Goal: Find specific page/section: Find specific page/section

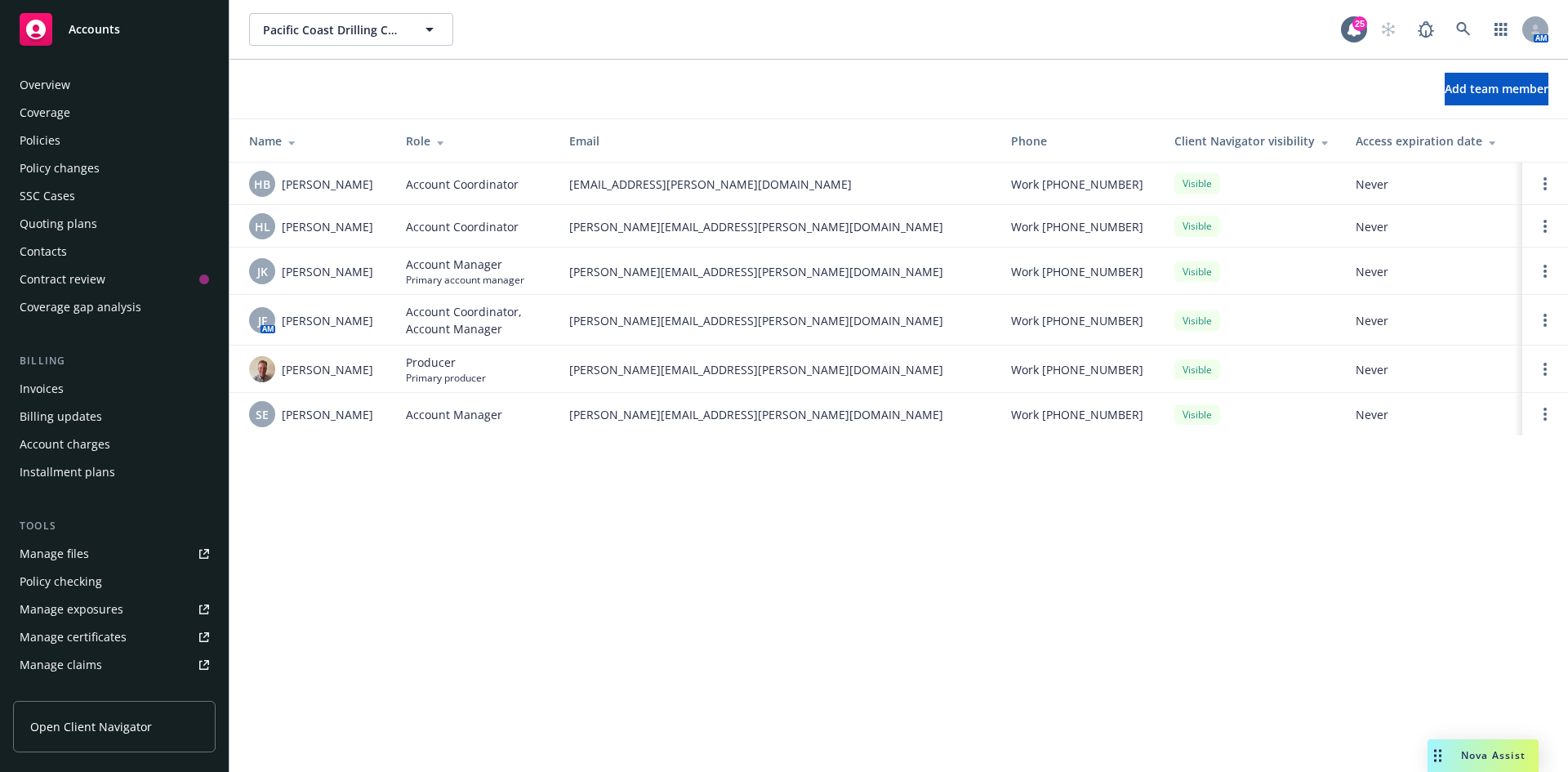
scroll to position [320, 0]
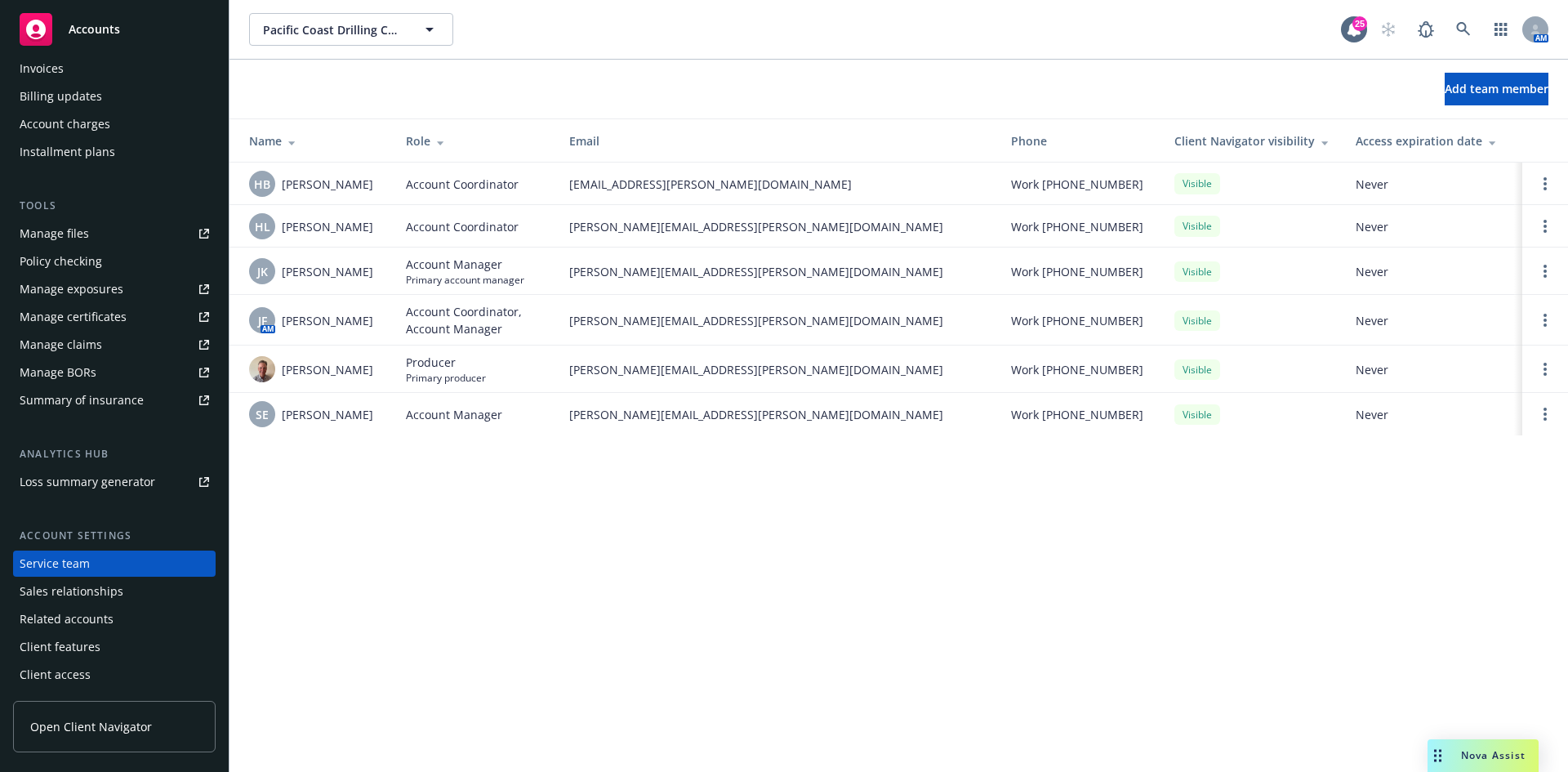
click at [111, 31] on span "Accounts" at bounding box center [95, 30] width 52 height 13
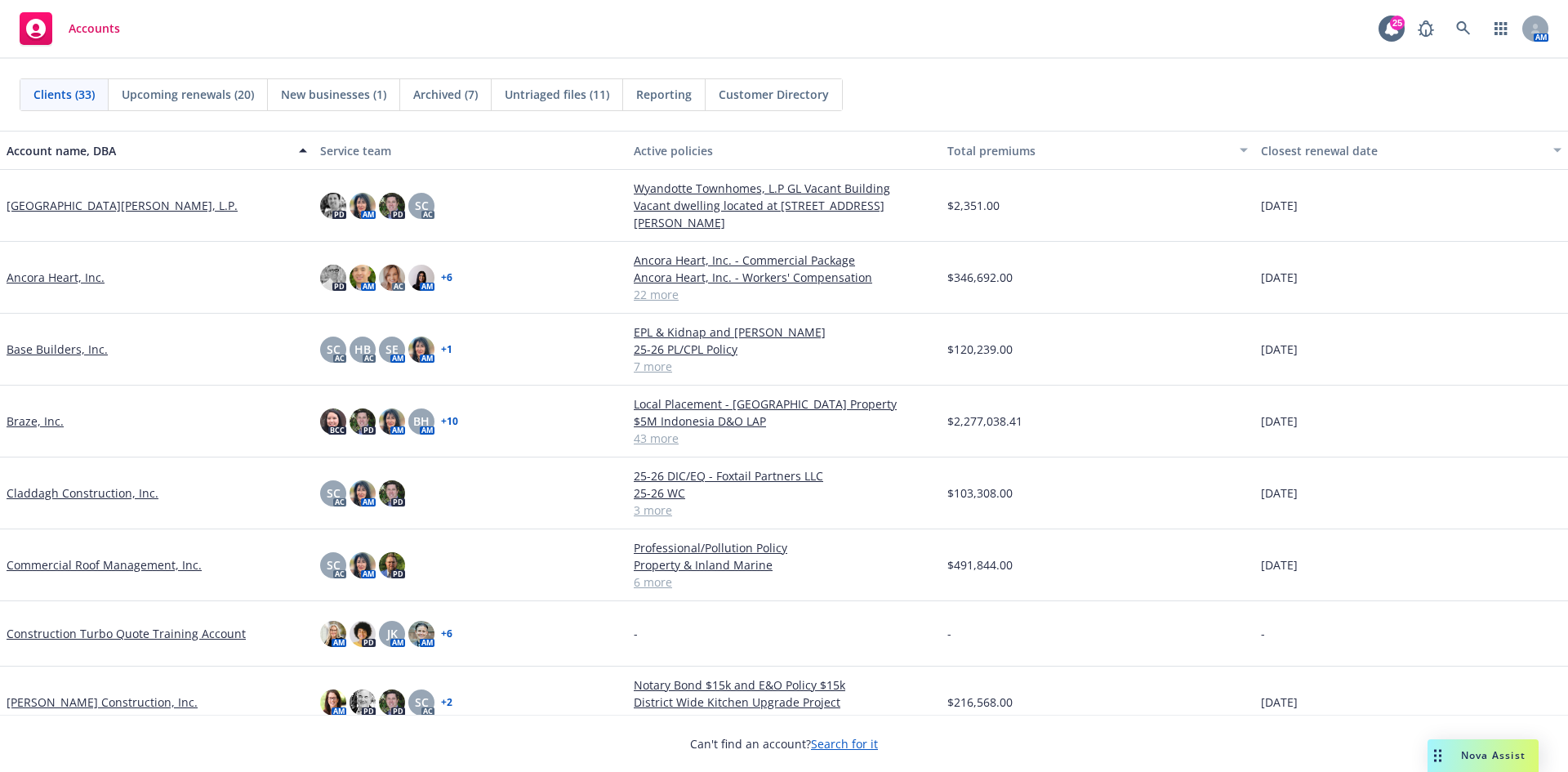
click at [76, 497] on link "Claddagh Construction, Inc." at bounding box center [82, 493] width 152 height 17
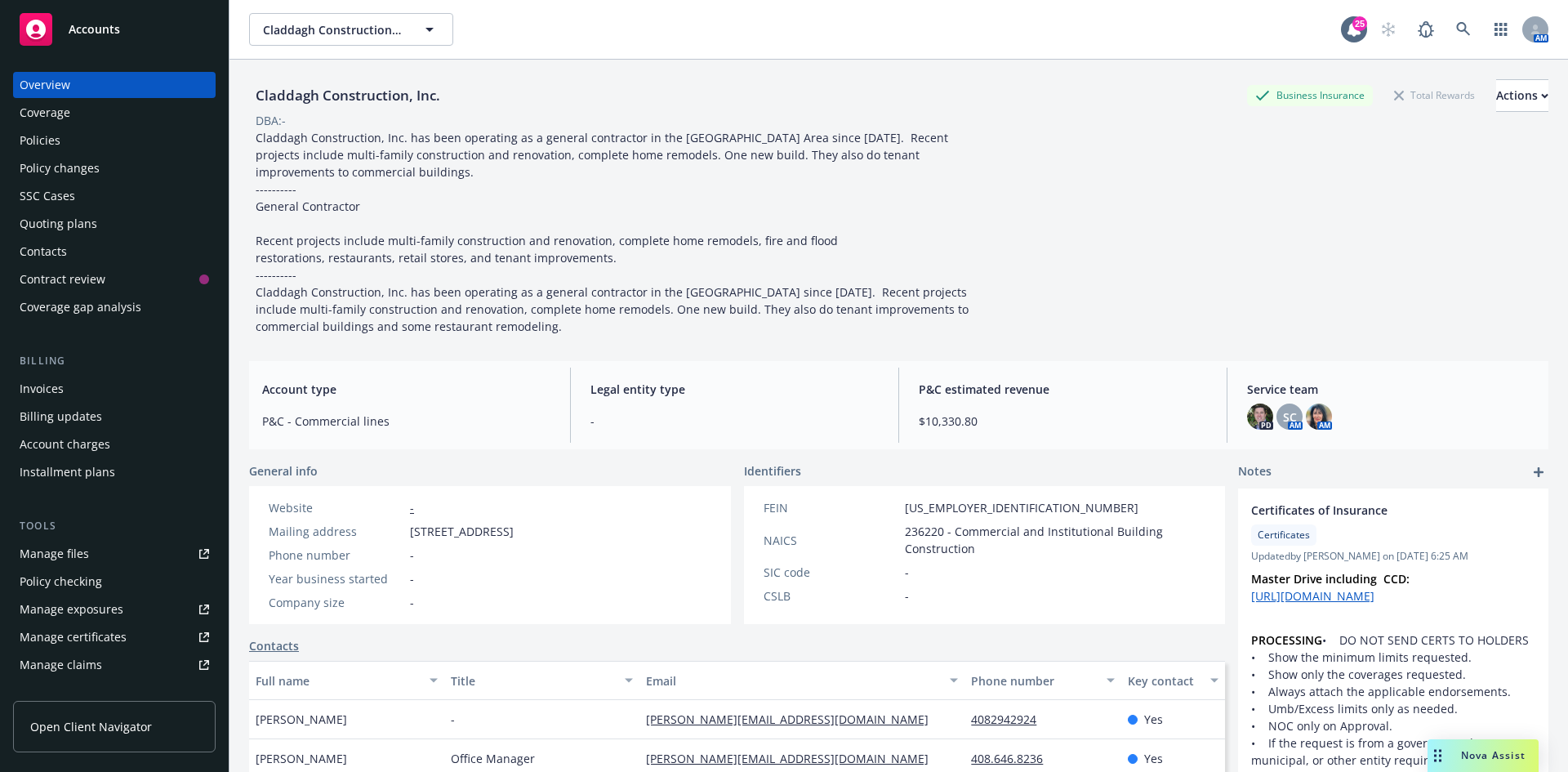
click at [53, 383] on div "Invoices" at bounding box center [42, 388] width 44 height 26
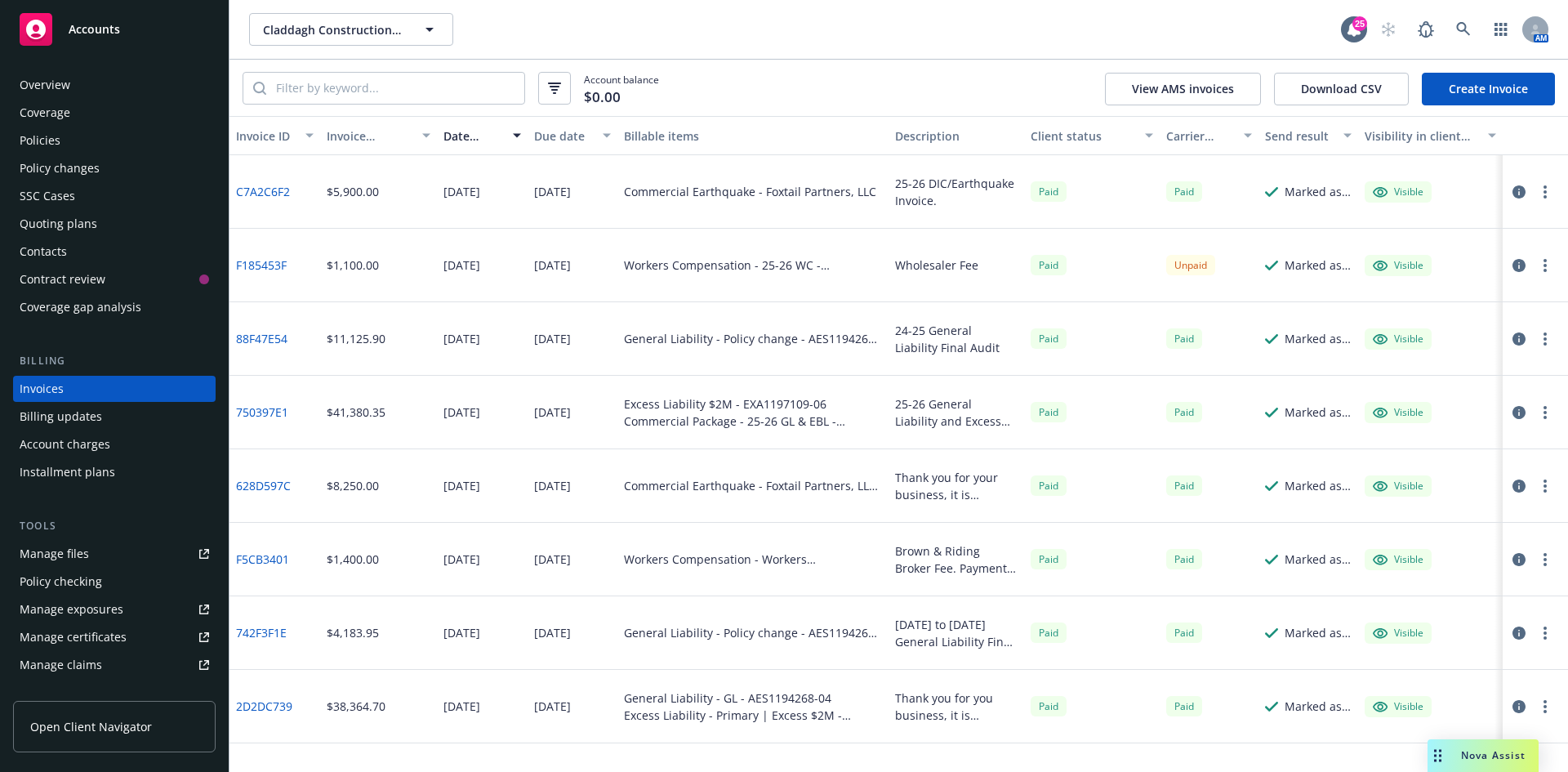
click at [260, 270] on link "F185453F" at bounding box center [261, 265] width 51 height 17
